Goal: Task Accomplishment & Management: Manage account settings

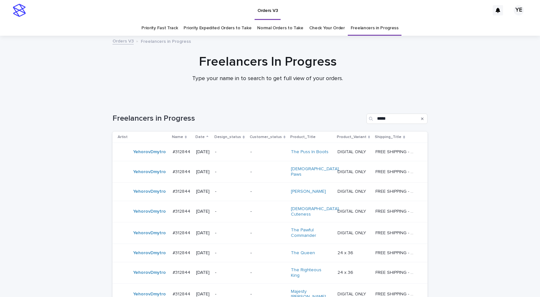
scroll to position [69, 0]
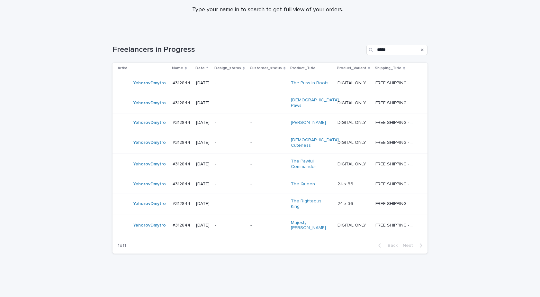
click at [141, 88] on div "YehorovDmytro" at bounding box center [149, 83] width 33 height 11
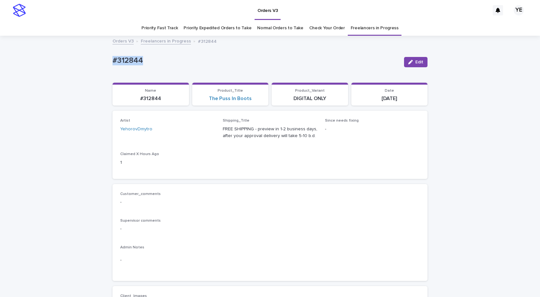
drag, startPoint x: 104, startPoint y: 61, endPoint x: 85, endPoint y: 61, distance: 19.3
copy p "#312844"
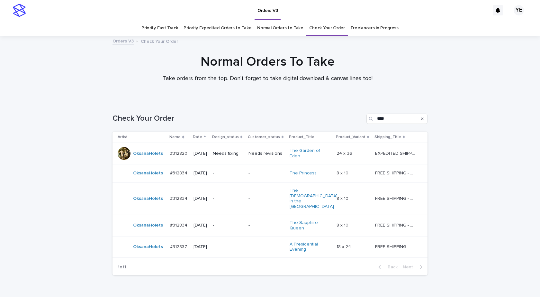
scroll to position [20, 0]
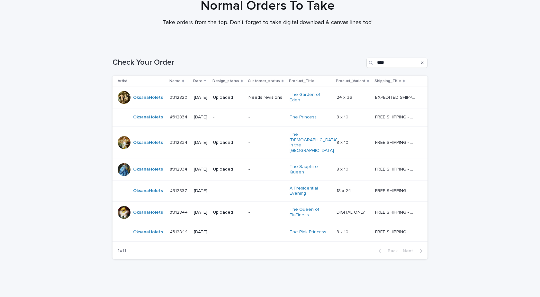
scroll to position [59, 0]
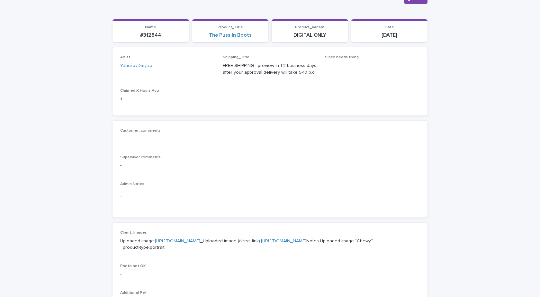
scroll to position [193, 0]
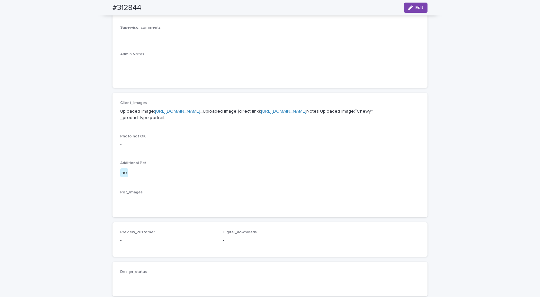
click at [165, 114] on p "Uploaded image: [URL][DOMAIN_NAME] _Uploaded image (direct link): [URL][DOMAIN_…" at bounding box center [269, 114] width 299 height 13
click at [168, 110] on link "[URL][DOMAIN_NAME]" at bounding box center [177, 111] width 45 height 4
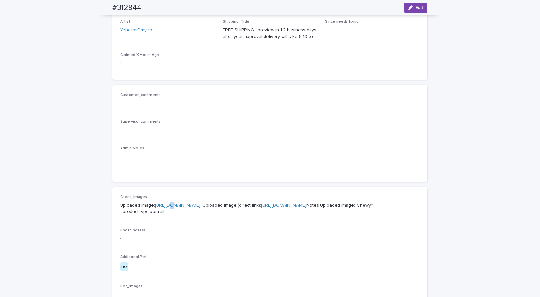
scroll to position [87, 0]
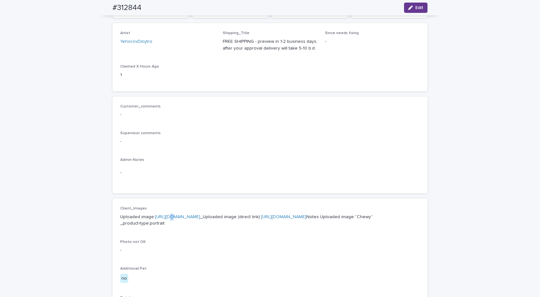
click at [411, 10] on div "button" at bounding box center [411, 7] width 7 height 4
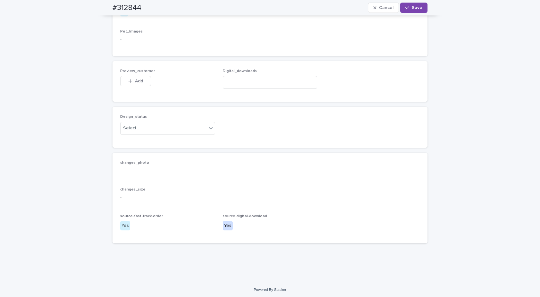
scroll to position [395, 0]
click at [251, 74] on div "Digital_downloads" at bounding box center [270, 79] width 95 height 25
click at [248, 79] on input at bounding box center [270, 80] width 95 height 13
paste input "**********"
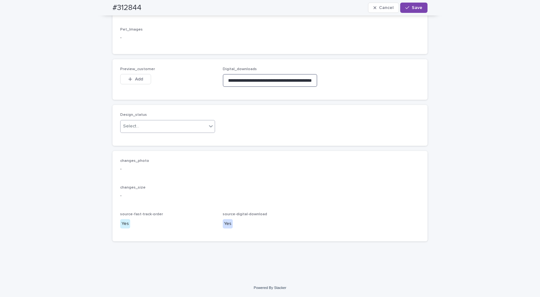
type input "**********"
click at [156, 126] on div "Select..." at bounding box center [164, 126] width 86 height 11
click at [136, 137] on div "Uploaded" at bounding box center [165, 138] width 94 height 11
click at [135, 81] on span "Add" at bounding box center [139, 79] width 8 height 4
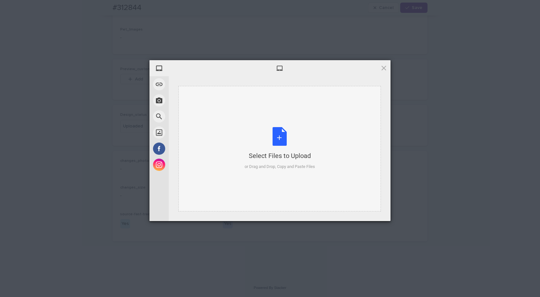
click at [245, 105] on div "Select Files to Upload or Drag and Drop, Copy and Paste Files" at bounding box center [279, 148] width 202 height 125
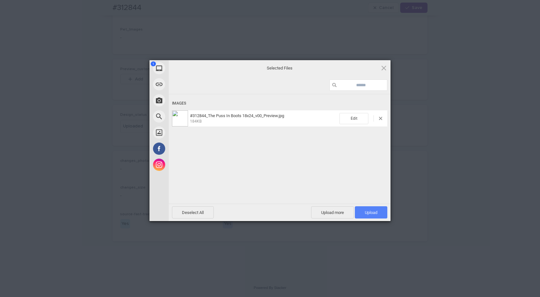
click at [368, 217] on span "Upload 1" at bounding box center [371, 212] width 32 height 12
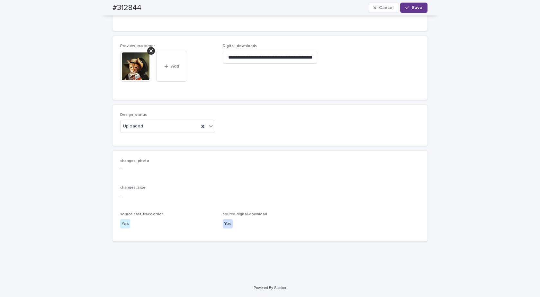
click at [412, 8] on span "Save" at bounding box center [417, 7] width 11 height 4
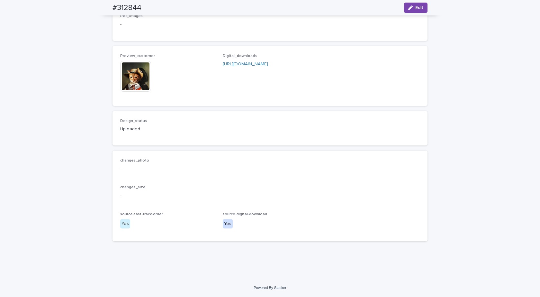
click at [121, 79] on img at bounding box center [135, 76] width 31 height 31
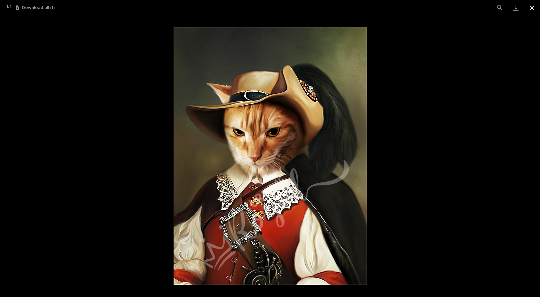
drag, startPoint x: 535, startPoint y: 4, endPoint x: 530, endPoint y: 6, distance: 5.6
click at [535, 4] on button "Close gallery" at bounding box center [532, 7] width 16 height 15
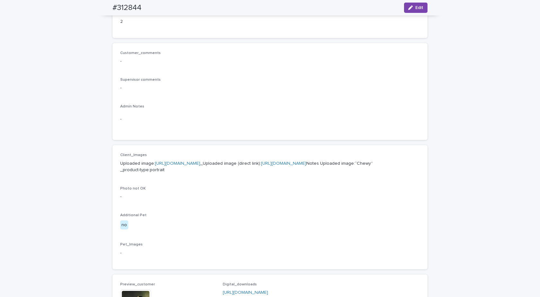
scroll to position [299, 0]
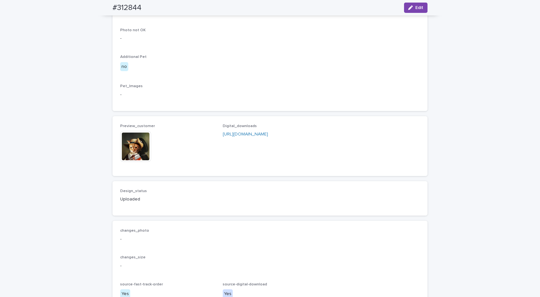
click at [134, 162] on img at bounding box center [135, 146] width 31 height 31
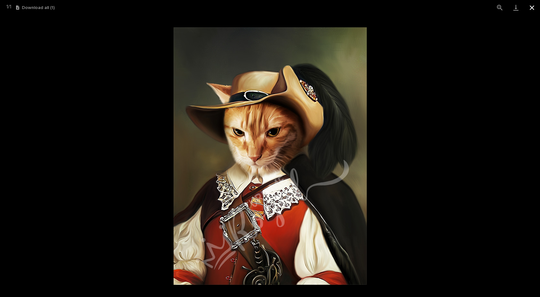
click at [529, 7] on button "Close gallery" at bounding box center [532, 7] width 16 height 15
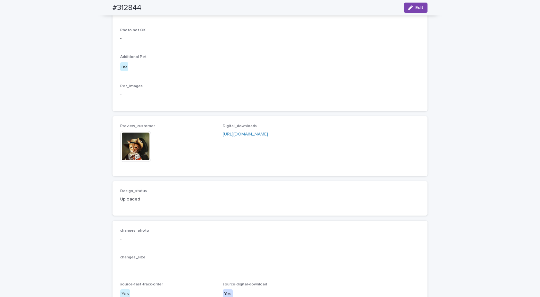
click at [132, 162] on img at bounding box center [135, 146] width 31 height 31
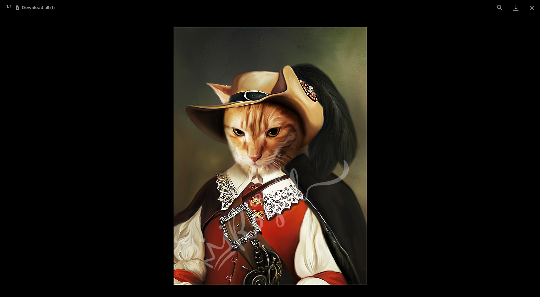
click at [276, 148] on img at bounding box center [270, 155] width 193 height 257
click at [530, 7] on button "Close gallery" at bounding box center [532, 7] width 16 height 15
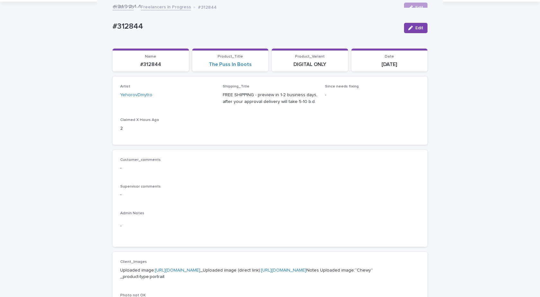
scroll to position [0, 0]
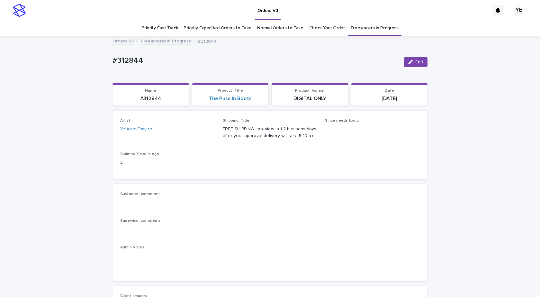
click at [168, 40] on link "Freelancers in Progress" at bounding box center [166, 40] width 50 height 7
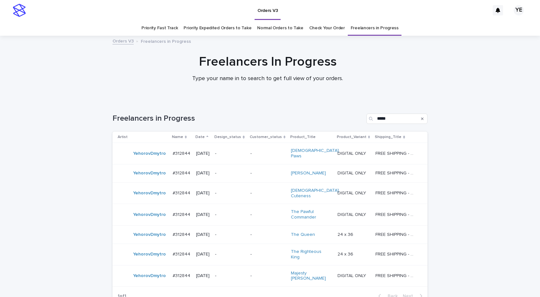
click at [161, 157] on div "YehorovDmytro" at bounding box center [143, 153] width 50 height 13
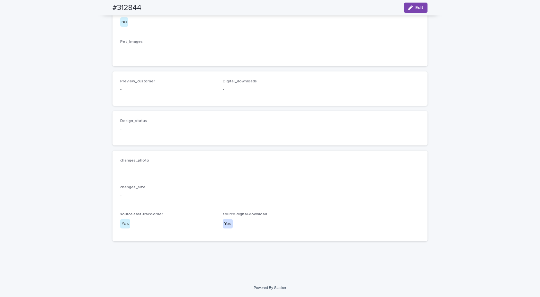
scroll to position [377, 0]
click at [413, 8] on div "button" at bounding box center [411, 7] width 7 height 4
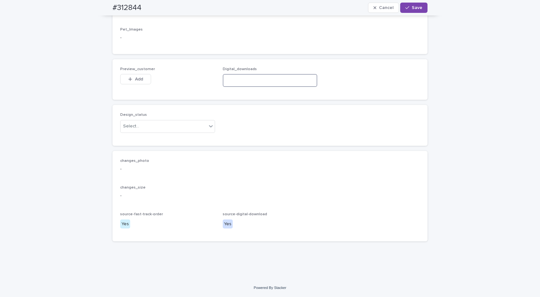
click at [252, 87] on input at bounding box center [270, 80] width 95 height 13
paste input "**********"
type input "**********"
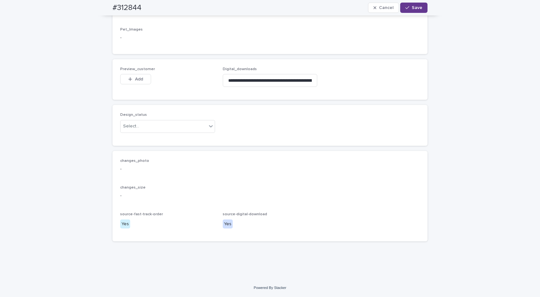
click at [417, 3] on button "Save" at bounding box center [413, 8] width 27 height 10
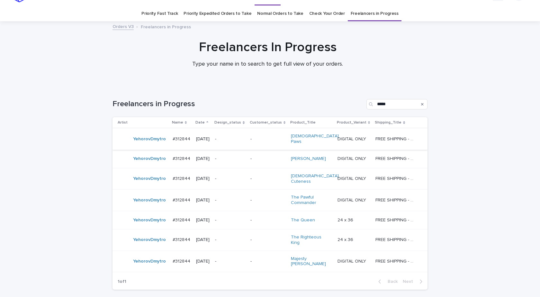
scroll to position [21, 0]
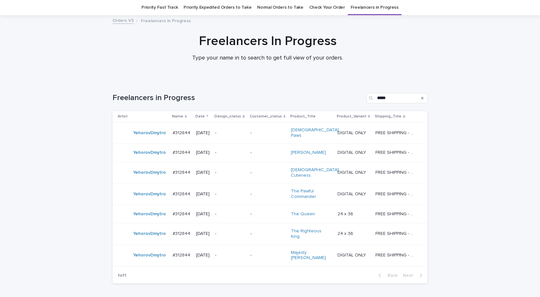
click at [163, 173] on td "YehorovDmytro" at bounding box center [141, 173] width 58 height 22
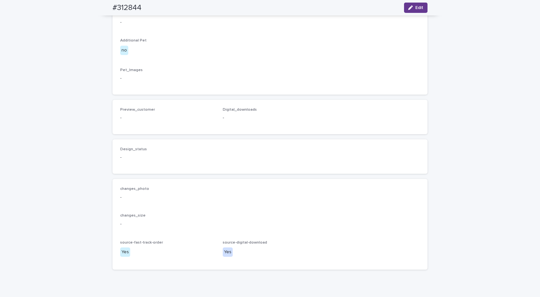
click at [413, 7] on div "button" at bounding box center [411, 7] width 7 height 4
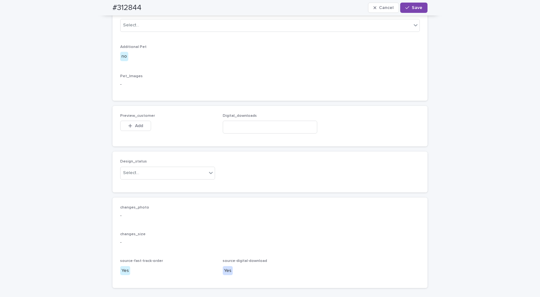
scroll to position [331, 0]
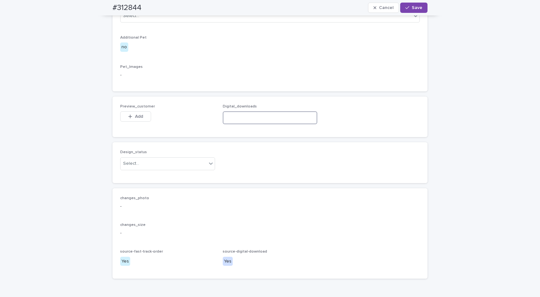
click at [260, 124] on input at bounding box center [270, 117] width 95 height 13
paste input "**********"
type input "**********"
click at [412, 8] on span "Save" at bounding box center [417, 7] width 11 height 4
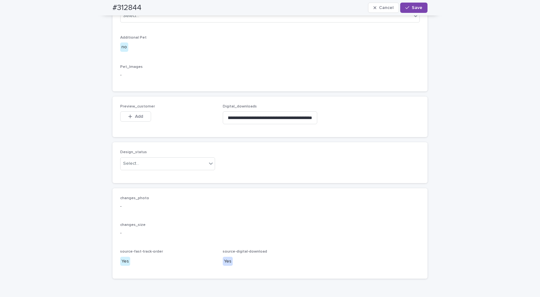
scroll to position [0, 0]
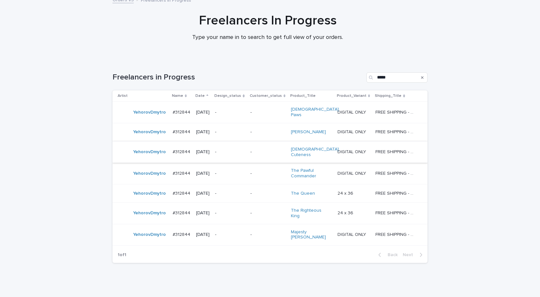
scroll to position [50, 0]
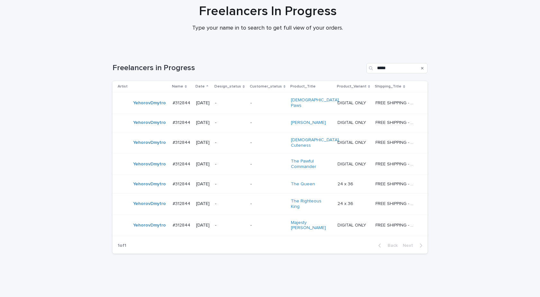
click at [154, 184] on div "YehorovDmytro" at bounding box center [143, 183] width 50 height 13
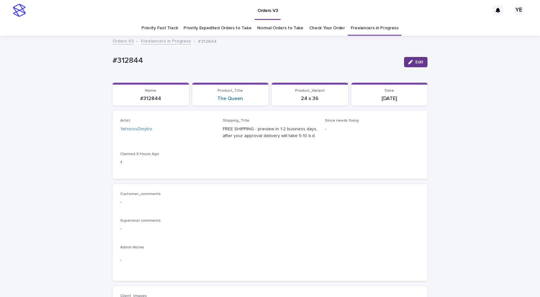
click at [417, 63] on span "Edit" at bounding box center [419, 62] width 8 height 4
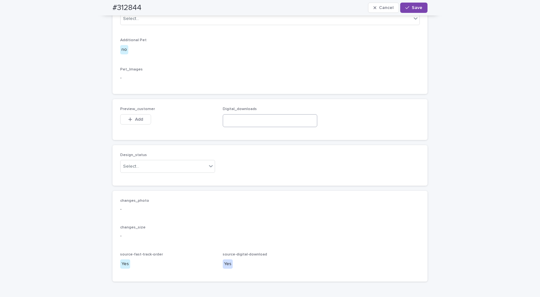
scroll to position [386, 0]
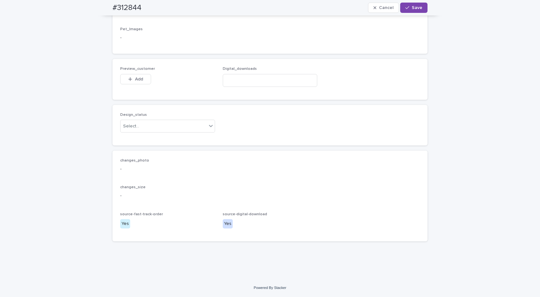
click at [274, 92] on div "Digital_downloads" at bounding box center [270, 79] width 95 height 25
click at [271, 87] on input at bounding box center [270, 80] width 95 height 13
paste input "**********"
type input "**********"
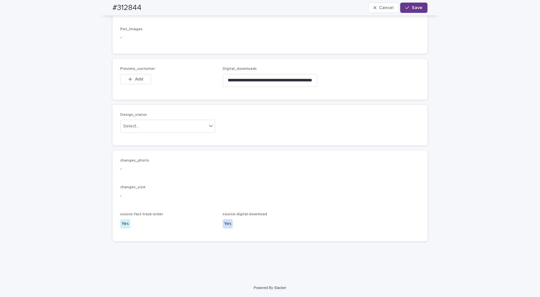
scroll to position [0, 0]
click at [417, 9] on span "Save" at bounding box center [417, 7] width 11 height 4
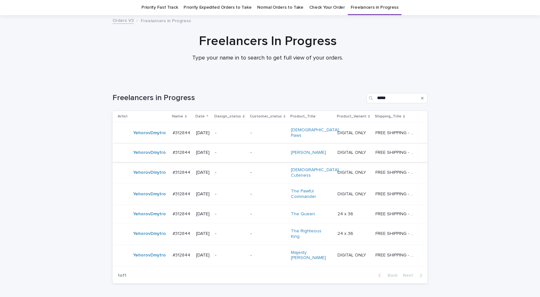
scroll to position [50, 0]
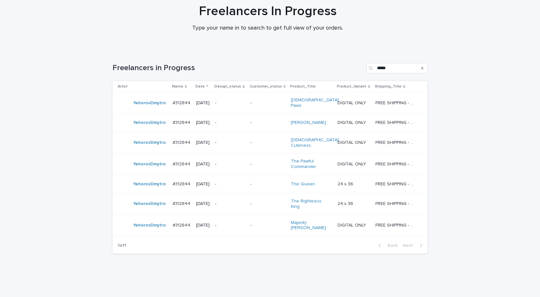
click at [136, 220] on div "YehorovDmytro" at bounding box center [149, 225] width 33 height 11
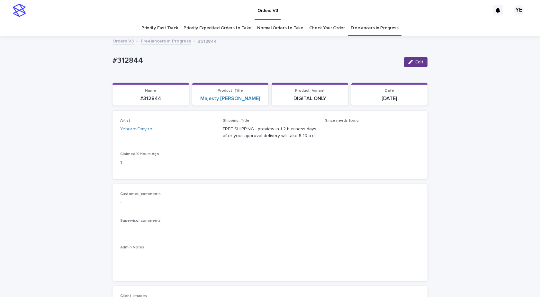
click at [415, 61] on span "Edit" at bounding box center [419, 62] width 8 height 4
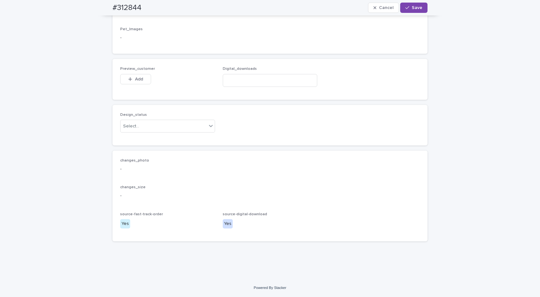
scroll to position [435, 0]
click at [270, 80] on input at bounding box center [270, 80] width 95 height 13
paste input "**********"
type input "**********"
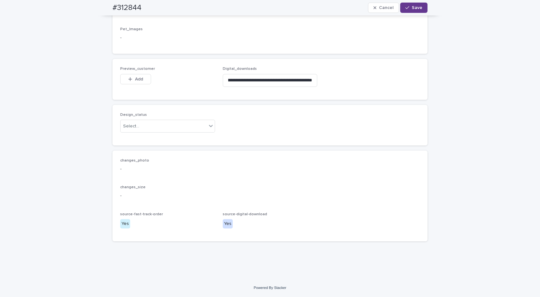
click at [409, 7] on div "button" at bounding box center [408, 7] width 6 height 4
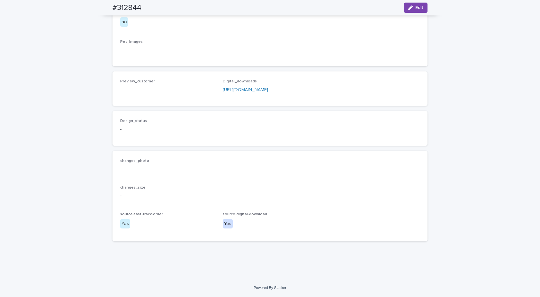
scroll to position [424, 0]
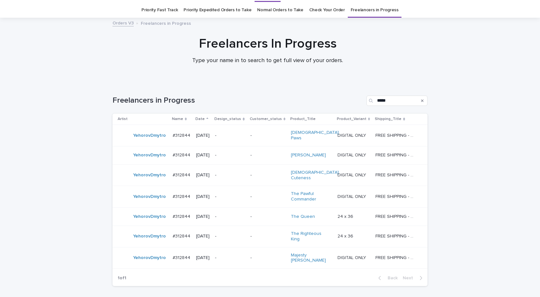
scroll to position [21, 0]
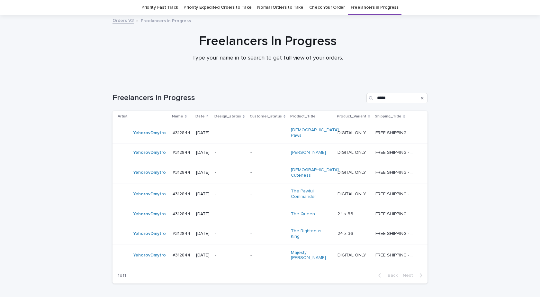
click at [150, 137] on div "YehorovDmytro" at bounding box center [143, 132] width 50 height 13
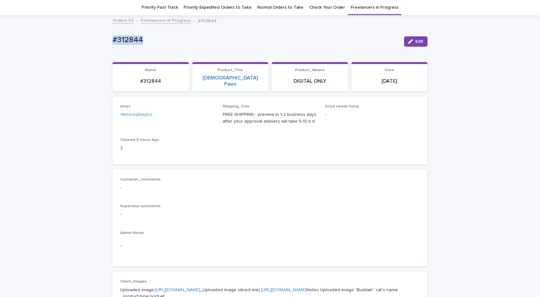
drag, startPoint x: 151, startPoint y: 41, endPoint x: 65, endPoint y: 59, distance: 87.9
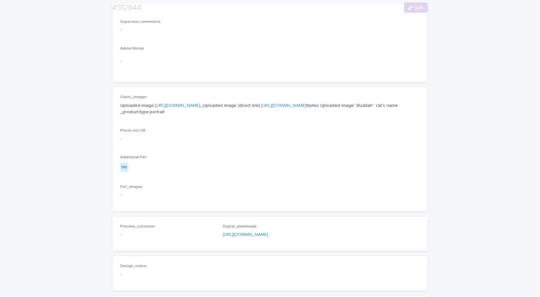
scroll to position [245, 0]
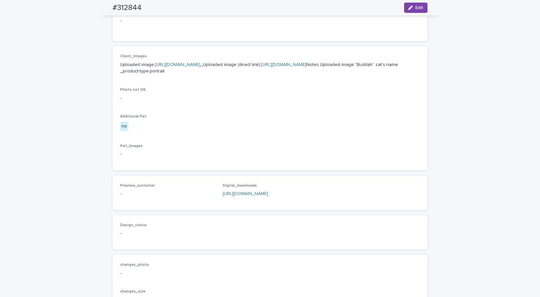
click at [200, 62] on link "[URL][DOMAIN_NAME]" at bounding box center [177, 64] width 45 height 4
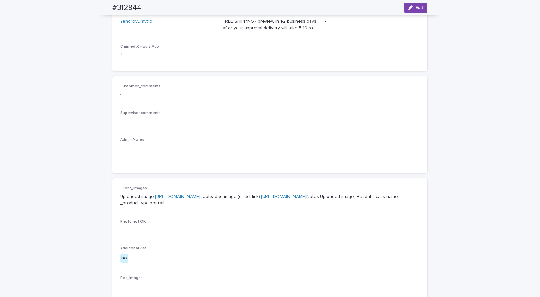
scroll to position [0, 0]
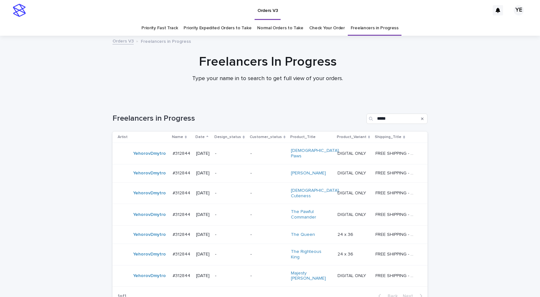
click at [145, 175] on div "YehorovDmytro" at bounding box center [143, 173] width 50 height 13
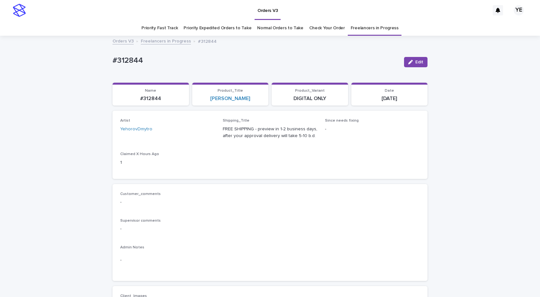
click at [415, 62] on span "Edit" at bounding box center [419, 62] width 8 height 4
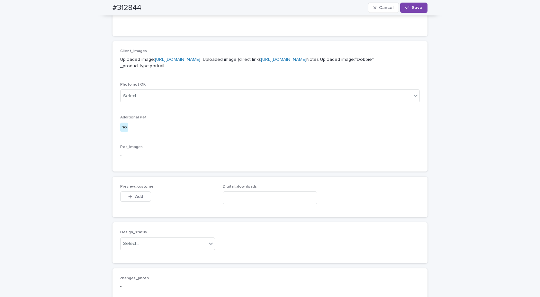
scroll to position [353, 0]
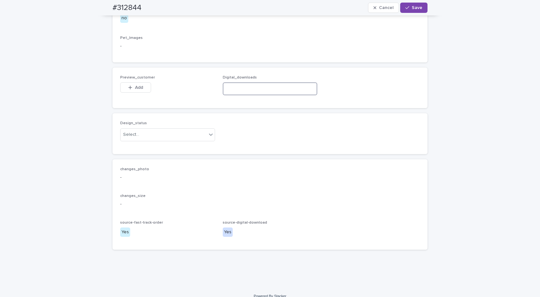
click at [269, 95] on input at bounding box center [270, 88] width 95 height 13
paste input "**********"
type input "**********"
click at [415, 7] on span "Save" at bounding box center [417, 7] width 11 height 4
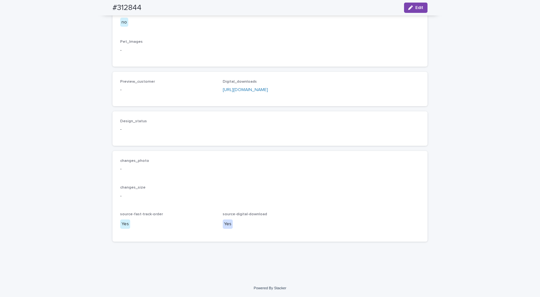
scroll to position [348, 0]
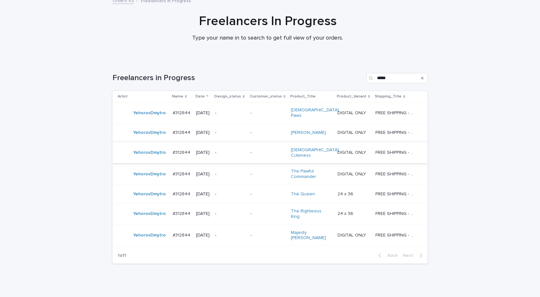
scroll to position [50, 0]
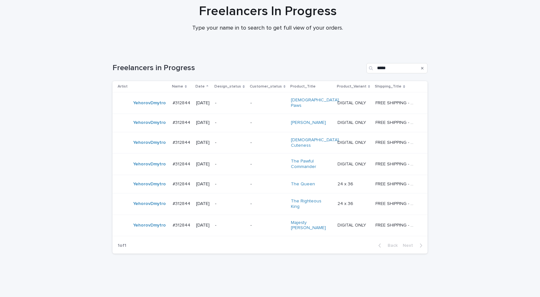
click at [147, 164] on div "YehorovDmytro" at bounding box center [143, 163] width 50 height 13
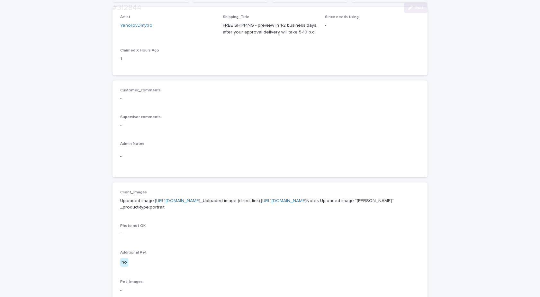
scroll to position [161, 0]
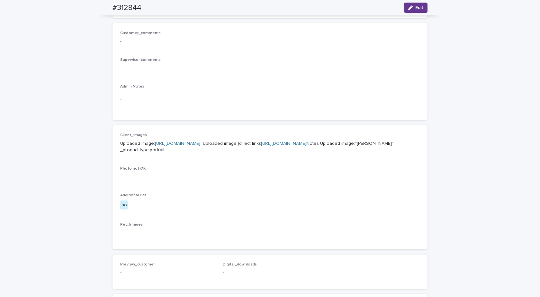
click at [415, 6] on span "Edit" at bounding box center [419, 7] width 8 height 4
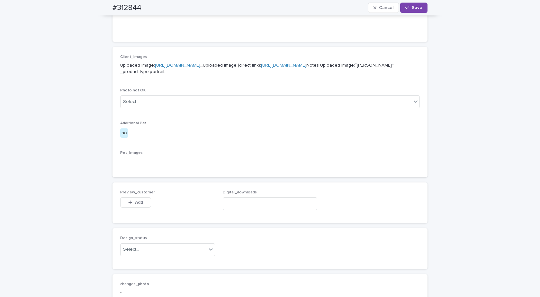
scroll to position [331, 0]
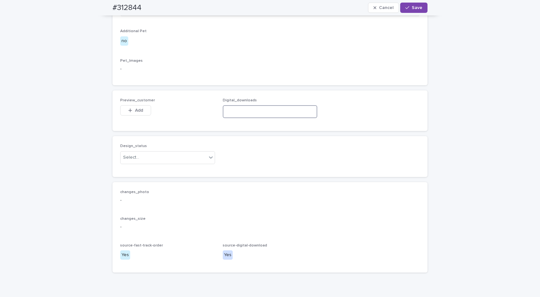
click at [237, 118] on input at bounding box center [270, 111] width 95 height 13
paste input "**********"
type input "**********"
click at [407, 9] on icon "button" at bounding box center [407, 7] width 4 height 4
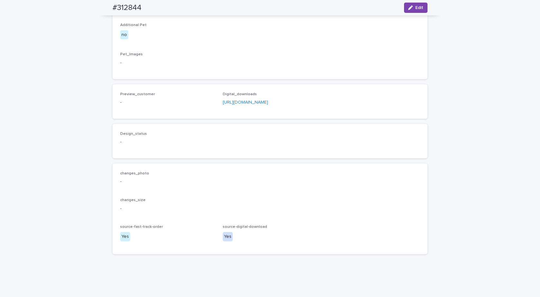
scroll to position [325, 0]
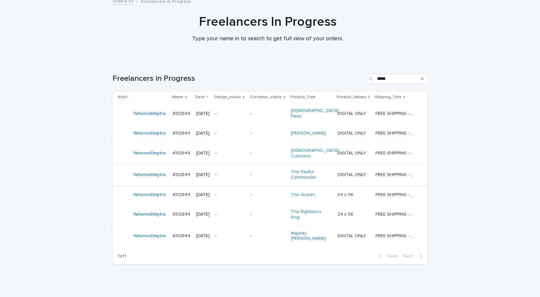
scroll to position [50, 0]
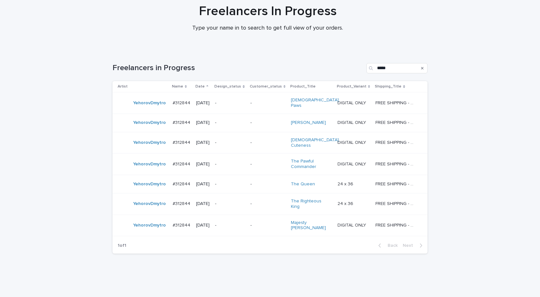
click at [152, 201] on div "YehorovDmytro" at bounding box center [149, 203] width 33 height 11
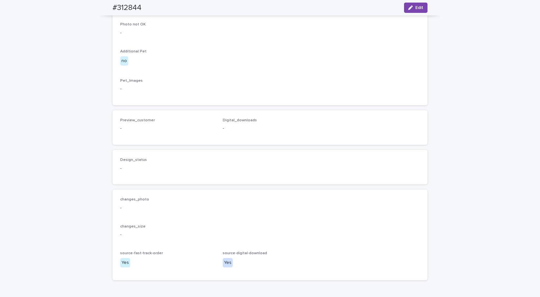
scroll to position [386, 0]
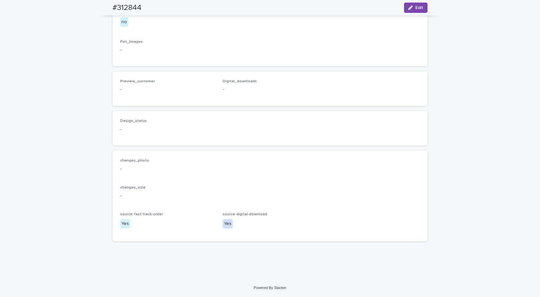
drag, startPoint x: 415, startPoint y: 9, endPoint x: 319, endPoint y: 64, distance: 110.1
click at [415, 8] on span "Edit" at bounding box center [419, 7] width 8 height 4
click at [271, 87] on input at bounding box center [270, 80] width 95 height 13
paste input "**********"
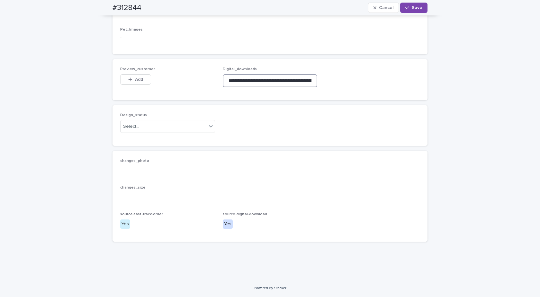
scroll to position [0, 90]
type input "**********"
click at [415, 8] on span "Save" at bounding box center [417, 7] width 11 height 4
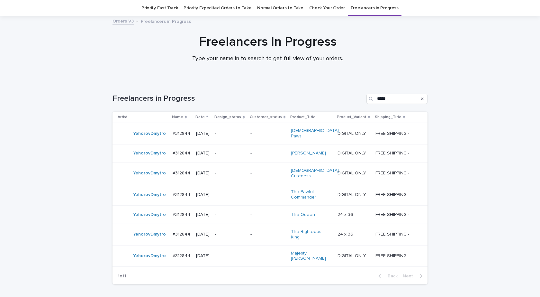
scroll to position [21, 0]
